Goal: Transaction & Acquisition: Subscribe to service/newsletter

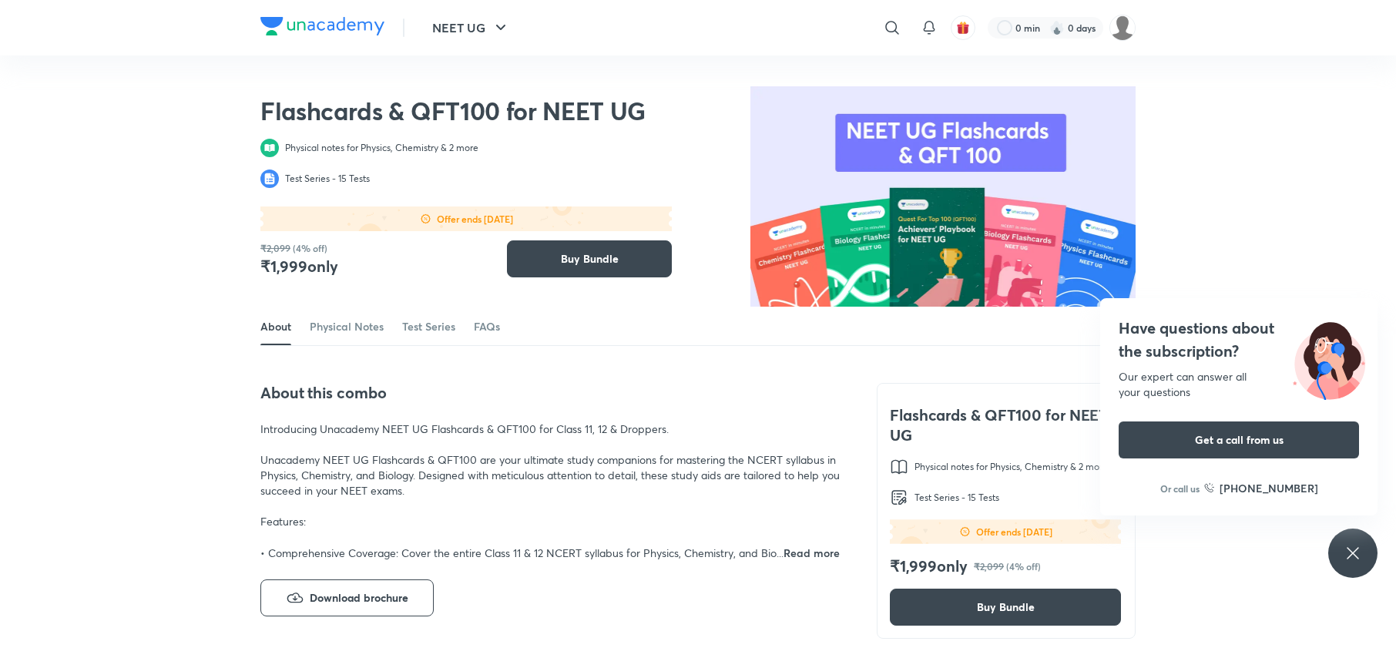
scroll to position [1638, 0]
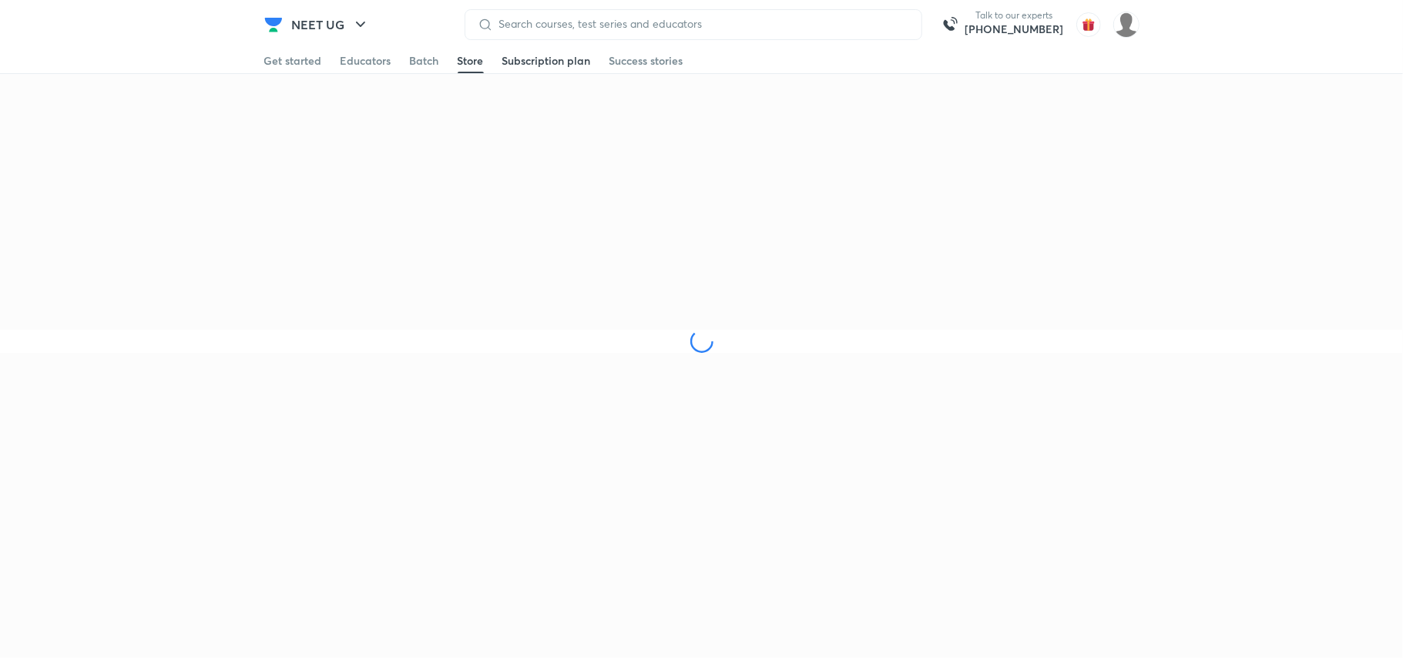
click at [562, 53] on div "Subscription plan" at bounding box center [546, 60] width 89 height 15
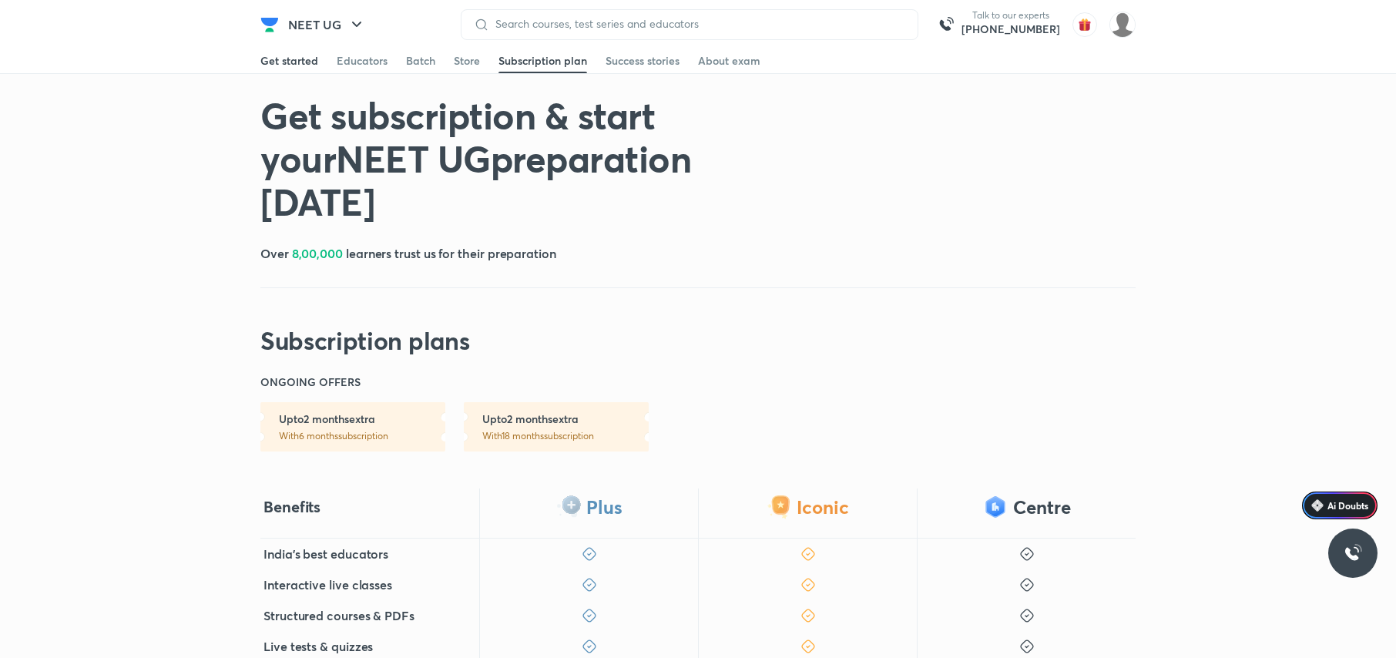
click at [303, 62] on div "Get started" at bounding box center [289, 60] width 58 height 15
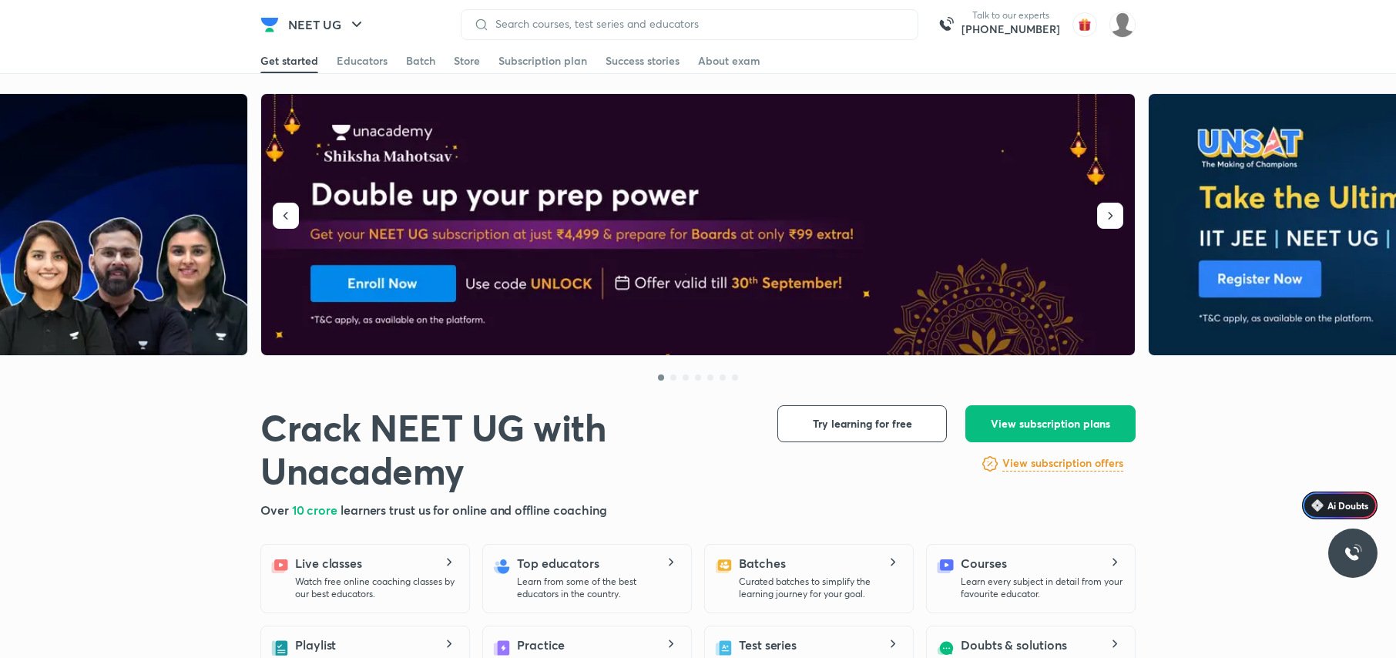
scroll to position [28, 0]
